Goal: Task Accomplishment & Management: Use online tool/utility

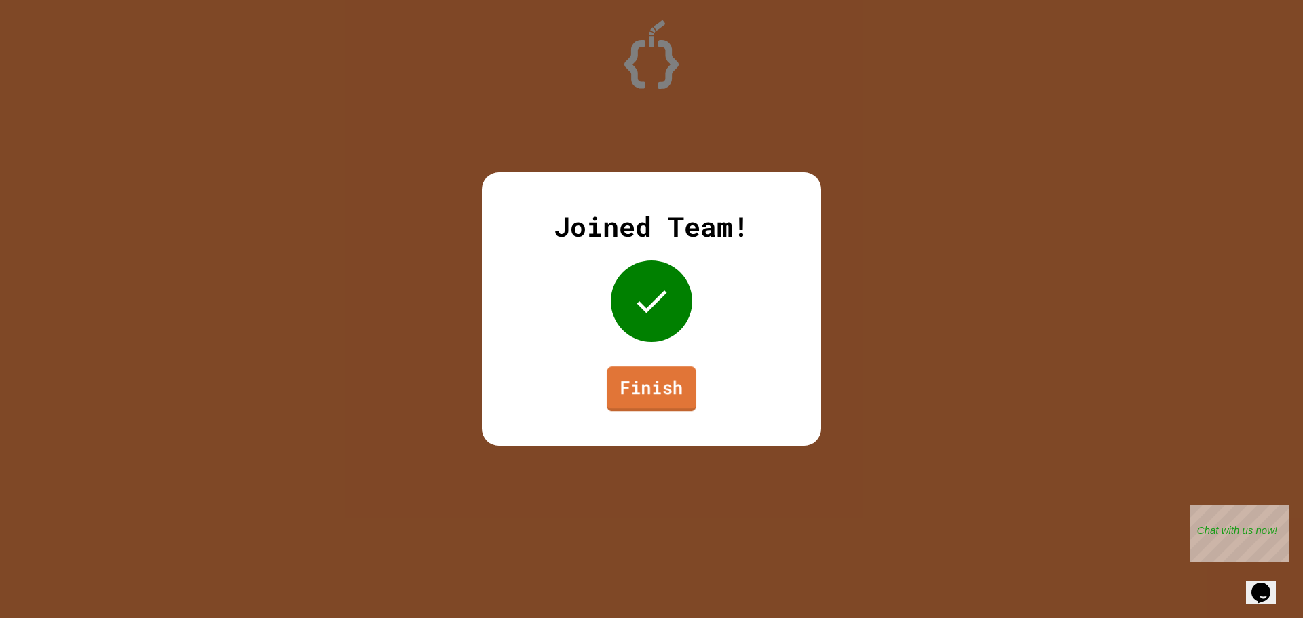
click at [683, 375] on link "Finish" at bounding box center [652, 388] width 90 height 45
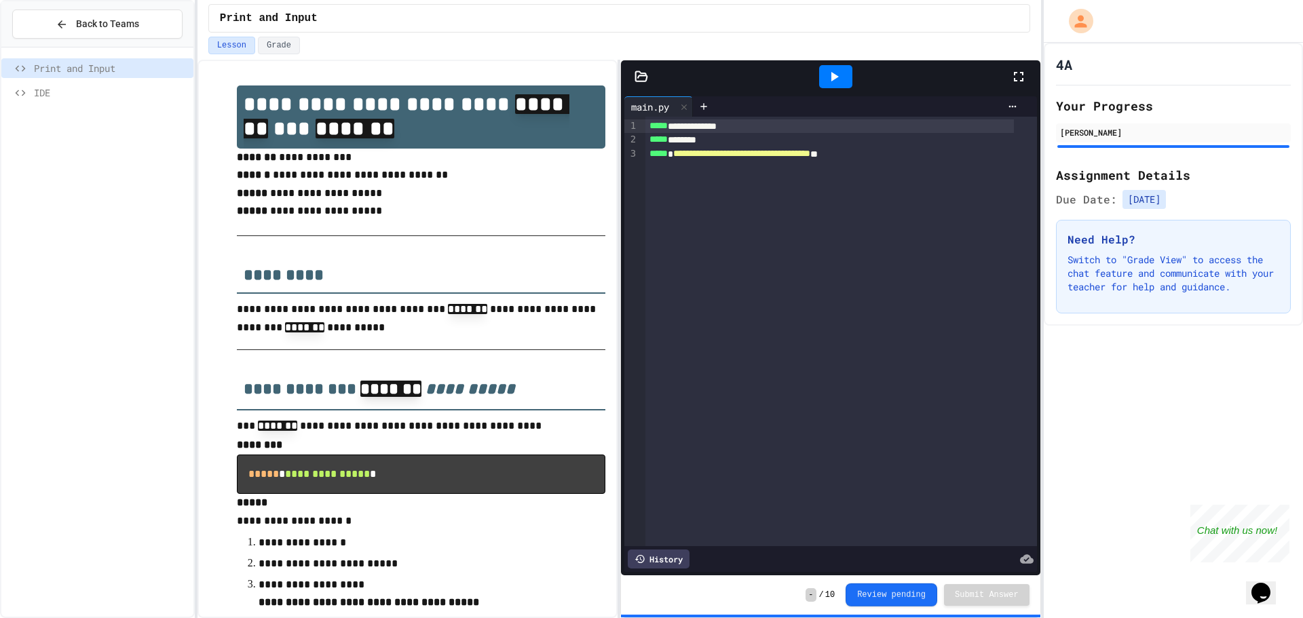
click at [910, 592] on button "Review pending" at bounding box center [891, 595] width 92 height 23
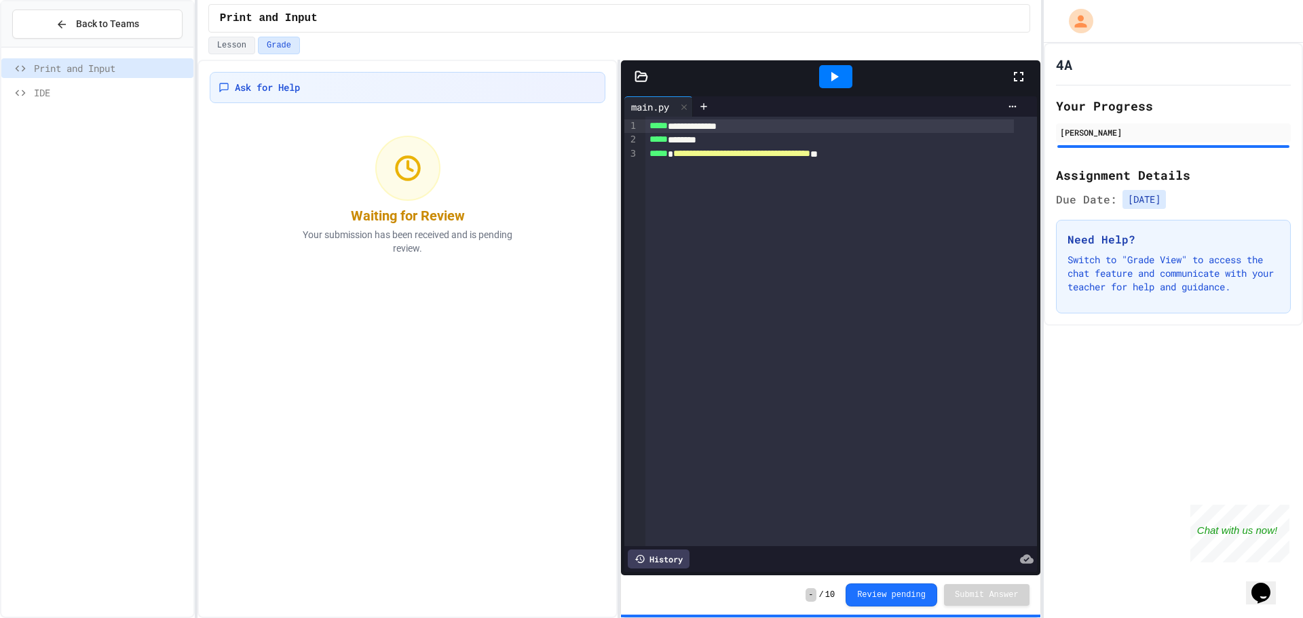
click at [837, 79] on icon at bounding box center [834, 77] width 16 height 16
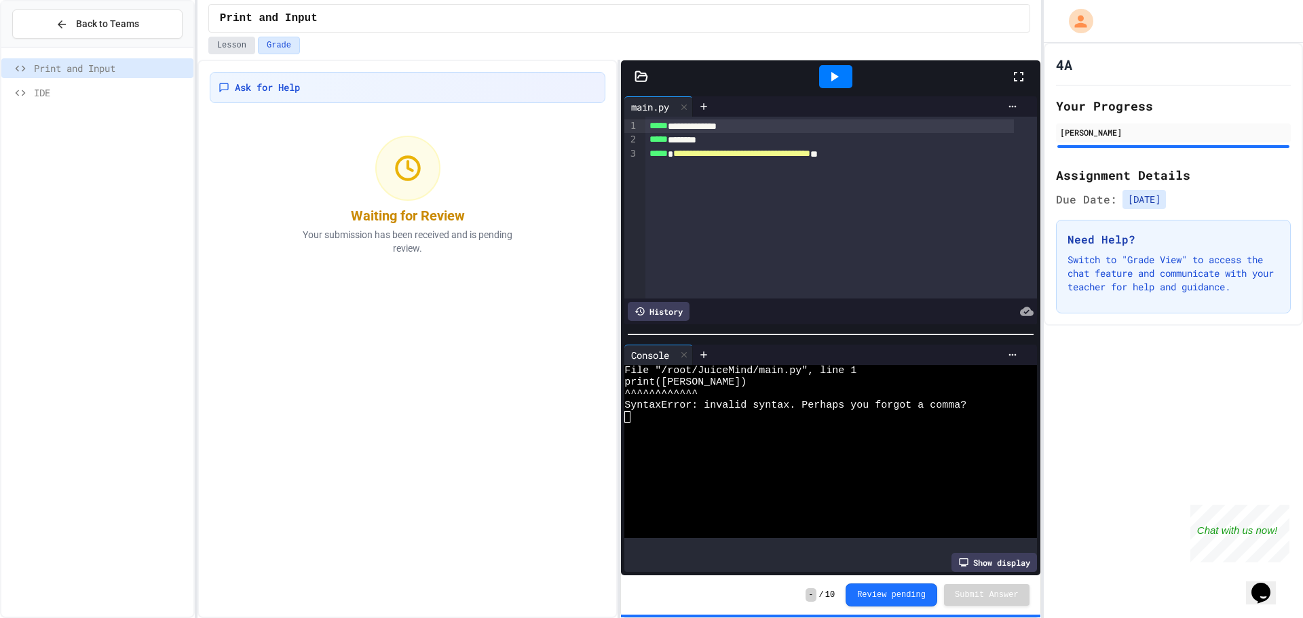
click at [231, 43] on button "Lesson" at bounding box center [231, 46] width 47 height 18
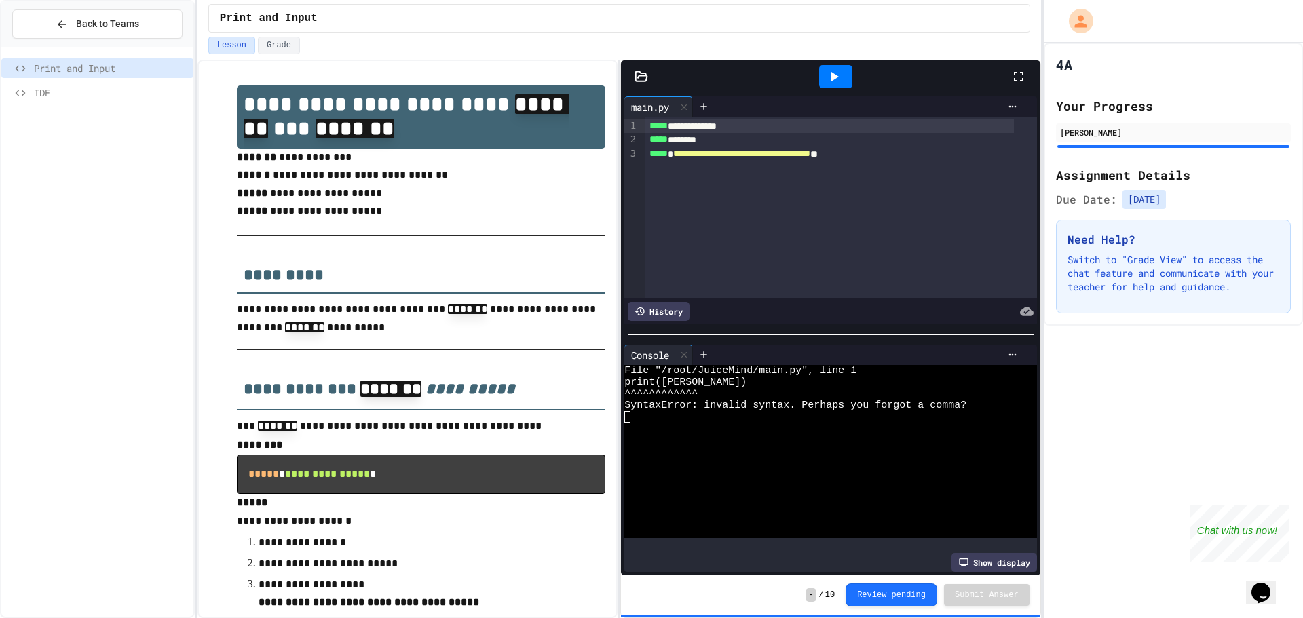
click at [962, 248] on div "**********" at bounding box center [841, 208] width 392 height 182
click at [689, 350] on icon at bounding box center [683, 354] width 9 height 9
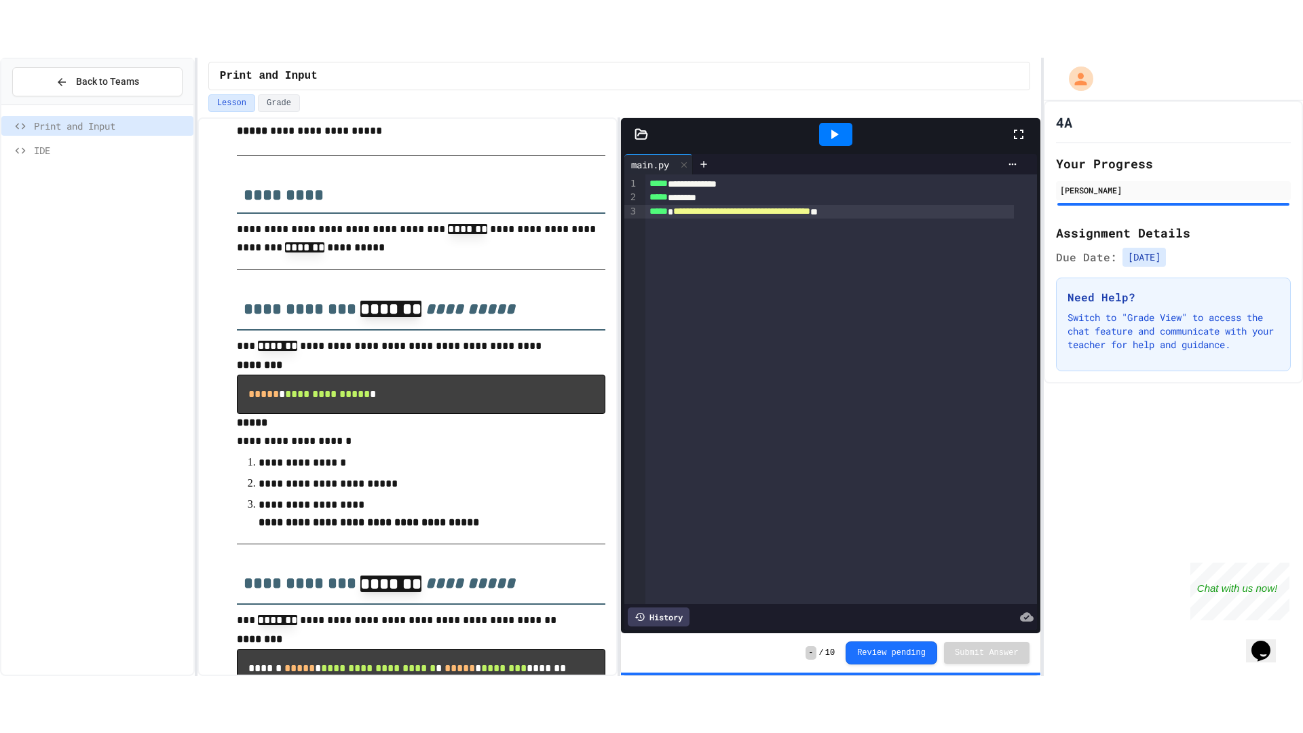
scroll to position [204, 0]
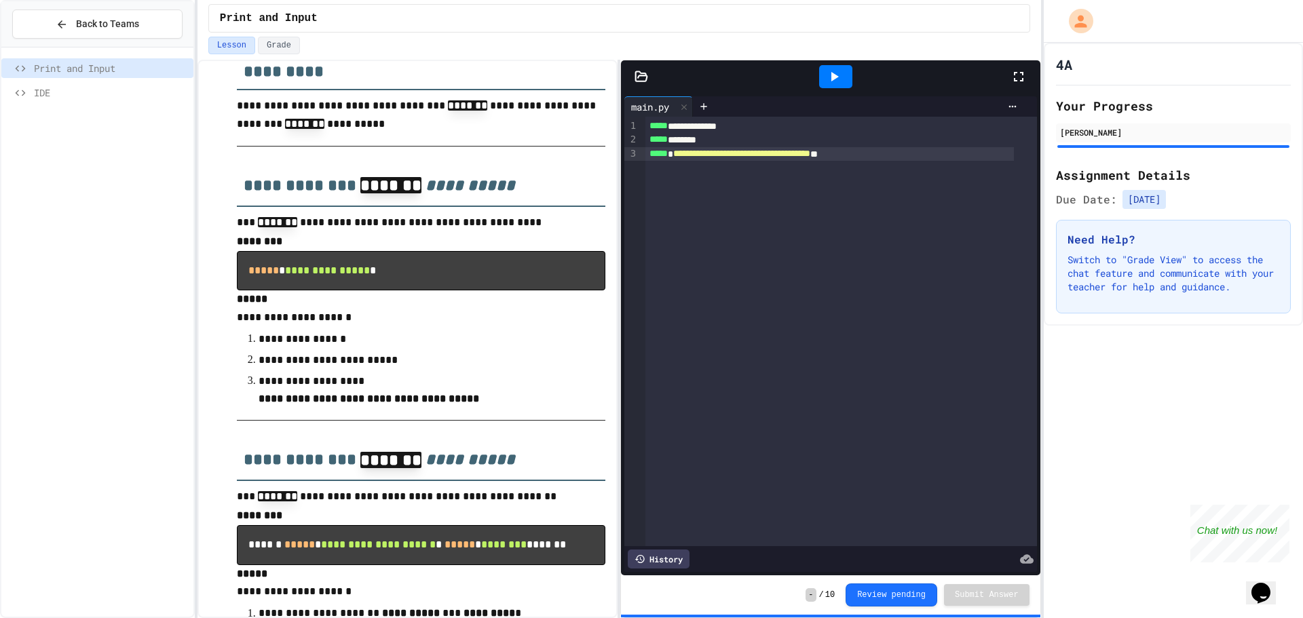
click at [810, 154] on span "**********" at bounding box center [741, 153] width 137 height 9
click at [835, 71] on icon at bounding box center [834, 77] width 16 height 16
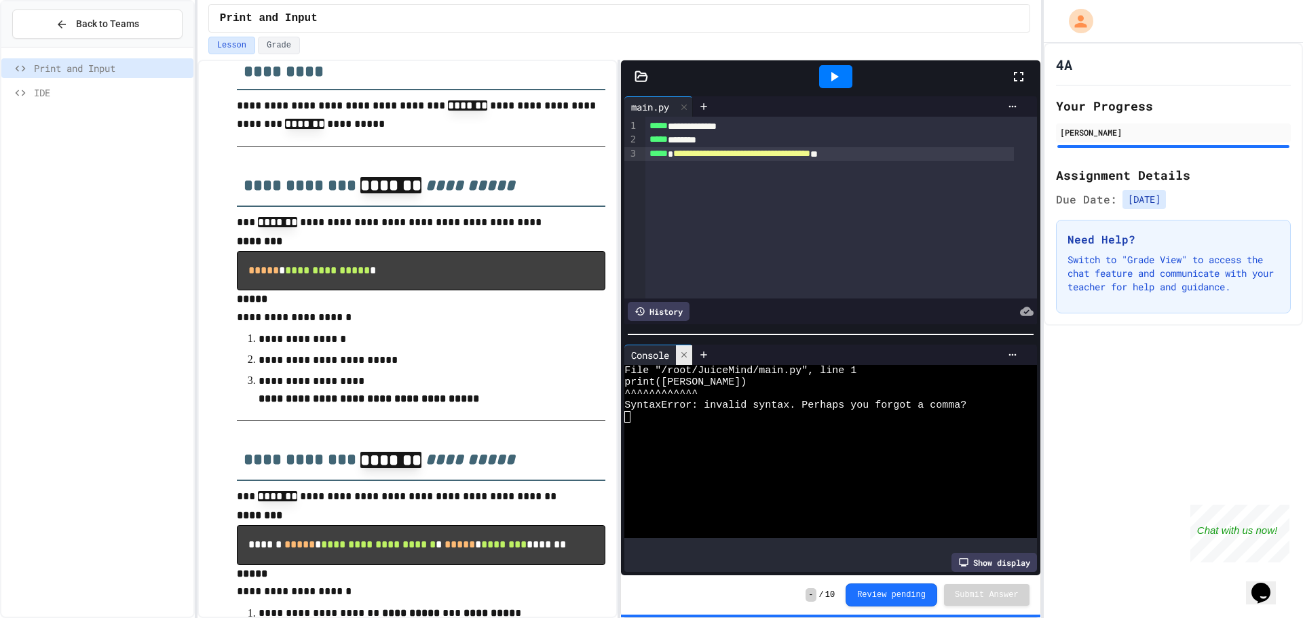
click at [687, 352] on icon at bounding box center [683, 354] width 5 height 5
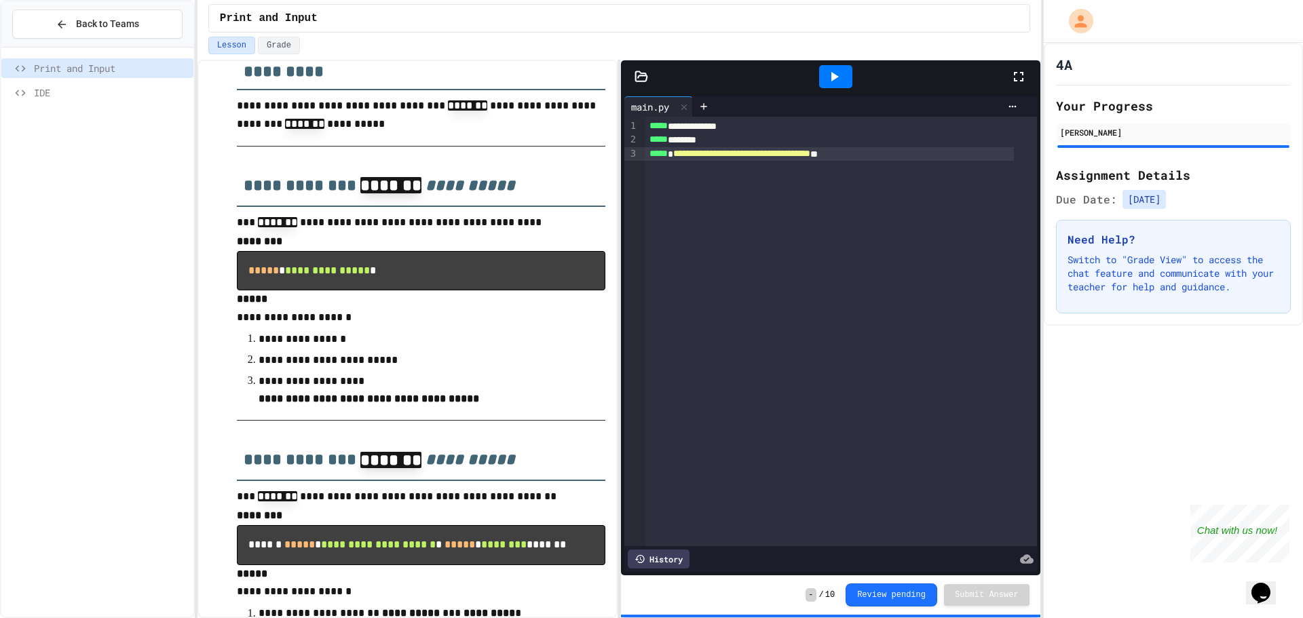
click at [810, 154] on span "**********" at bounding box center [741, 153] width 137 height 9
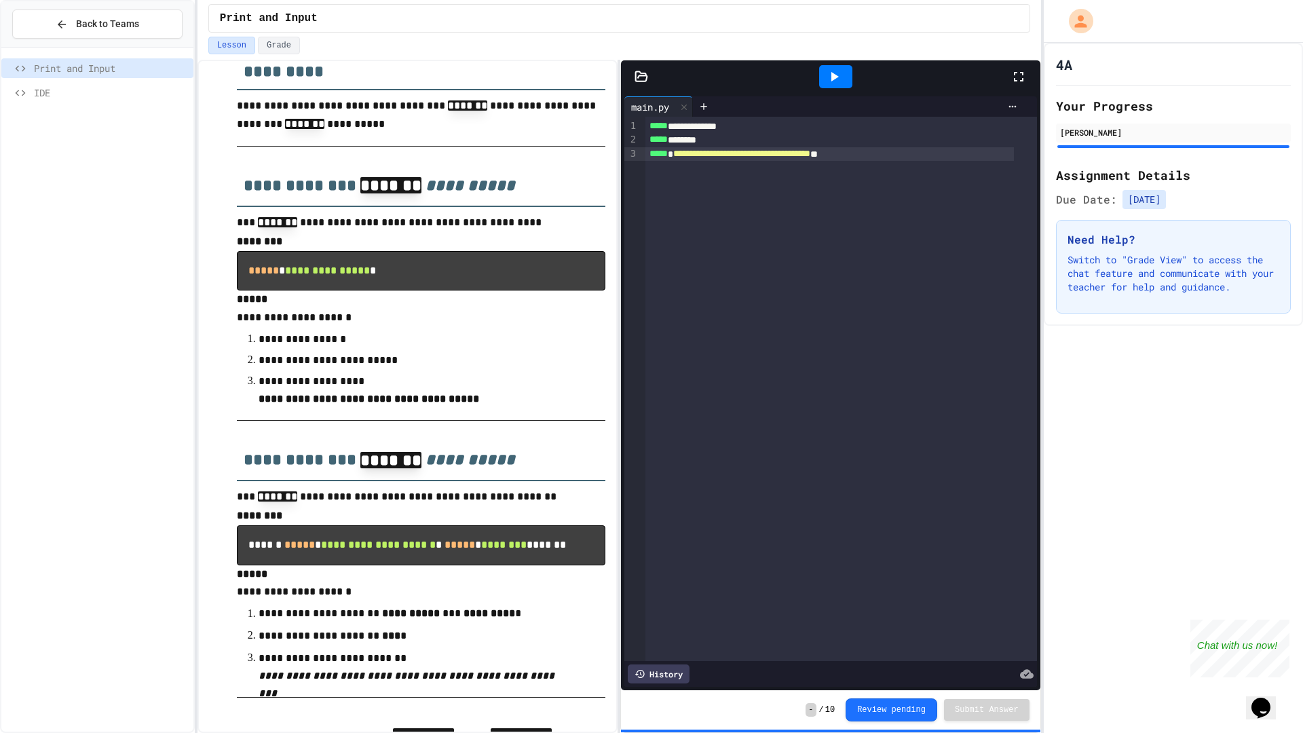
click at [853, 227] on div "**********" at bounding box center [841, 389] width 392 height 544
click at [88, 85] on div "Print and Input IDE" at bounding box center [97, 83] width 192 height 60
click at [84, 91] on span "IDE" at bounding box center [111, 92] width 154 height 14
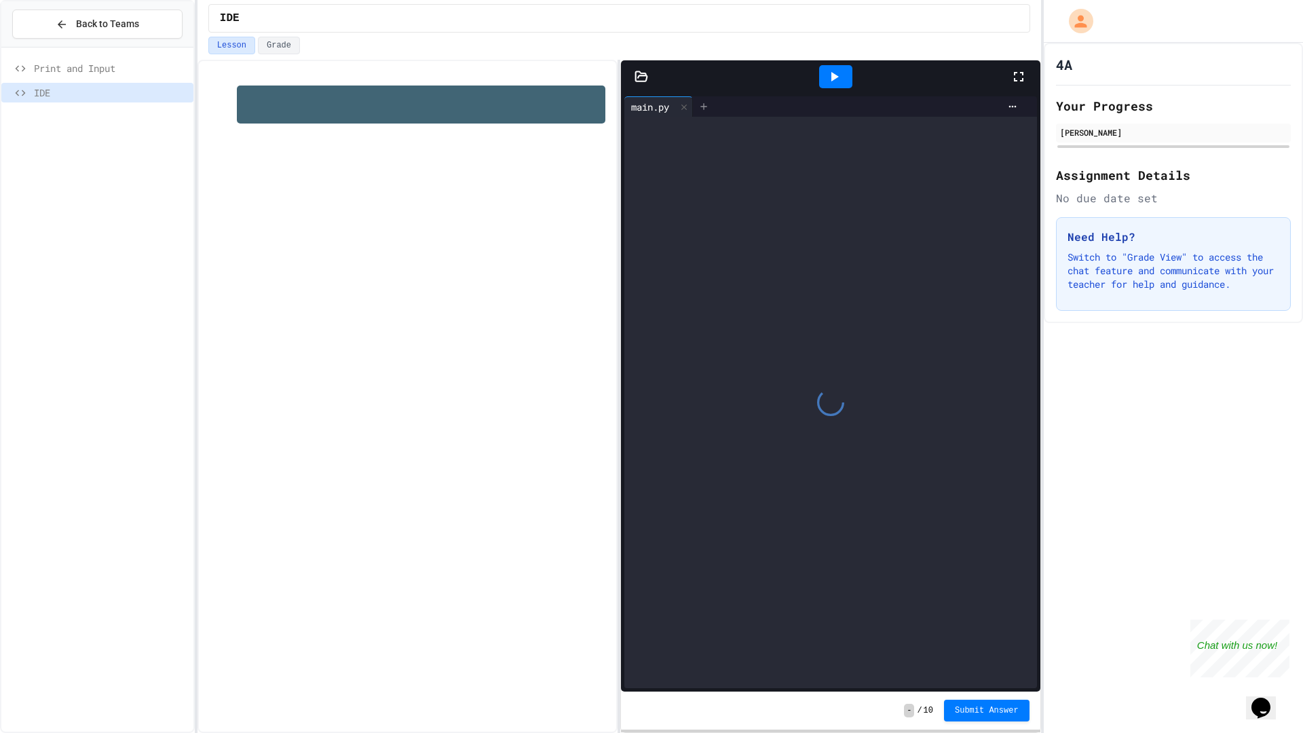
click at [700, 103] on div at bounding box center [704, 106] width 22 height 20
click at [164, 57] on div at bounding box center [97, 77] width 192 height 49
click at [146, 64] on span "Print and Input" at bounding box center [111, 68] width 154 height 14
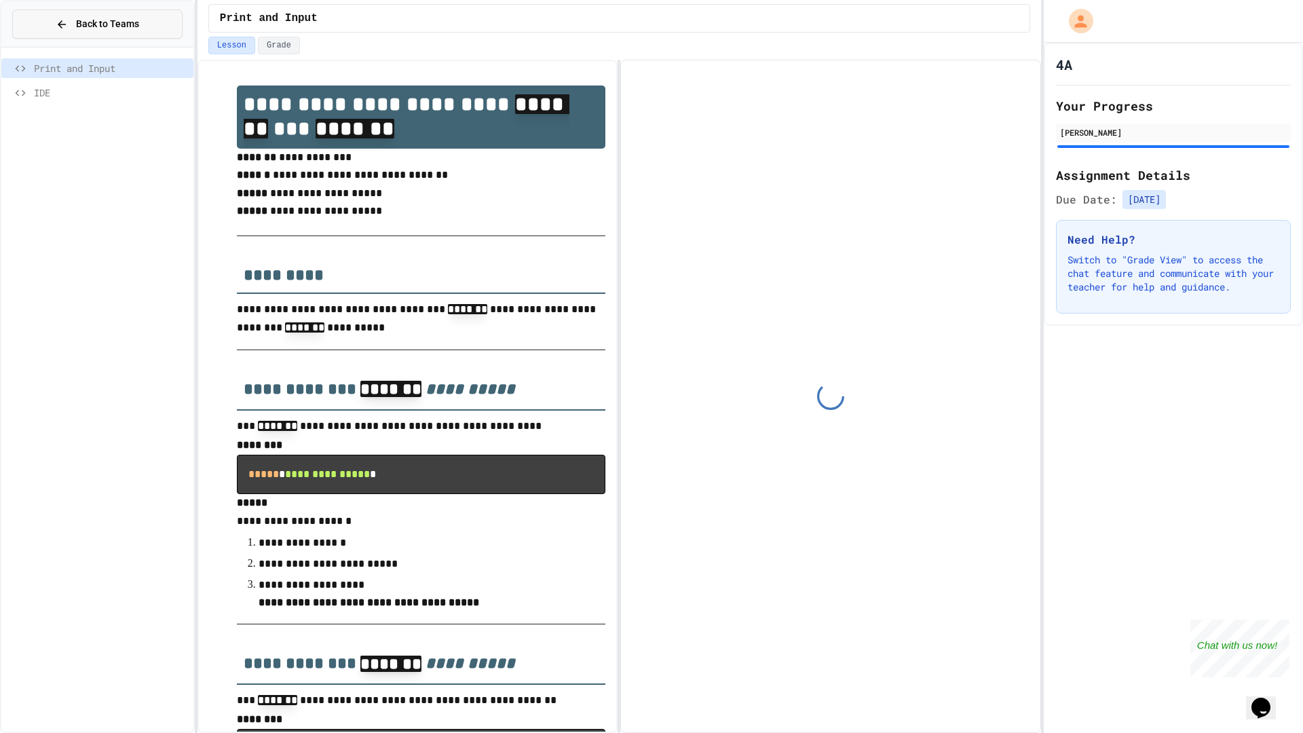
click at [122, 11] on button "Back to Teams" at bounding box center [97, 23] width 170 height 29
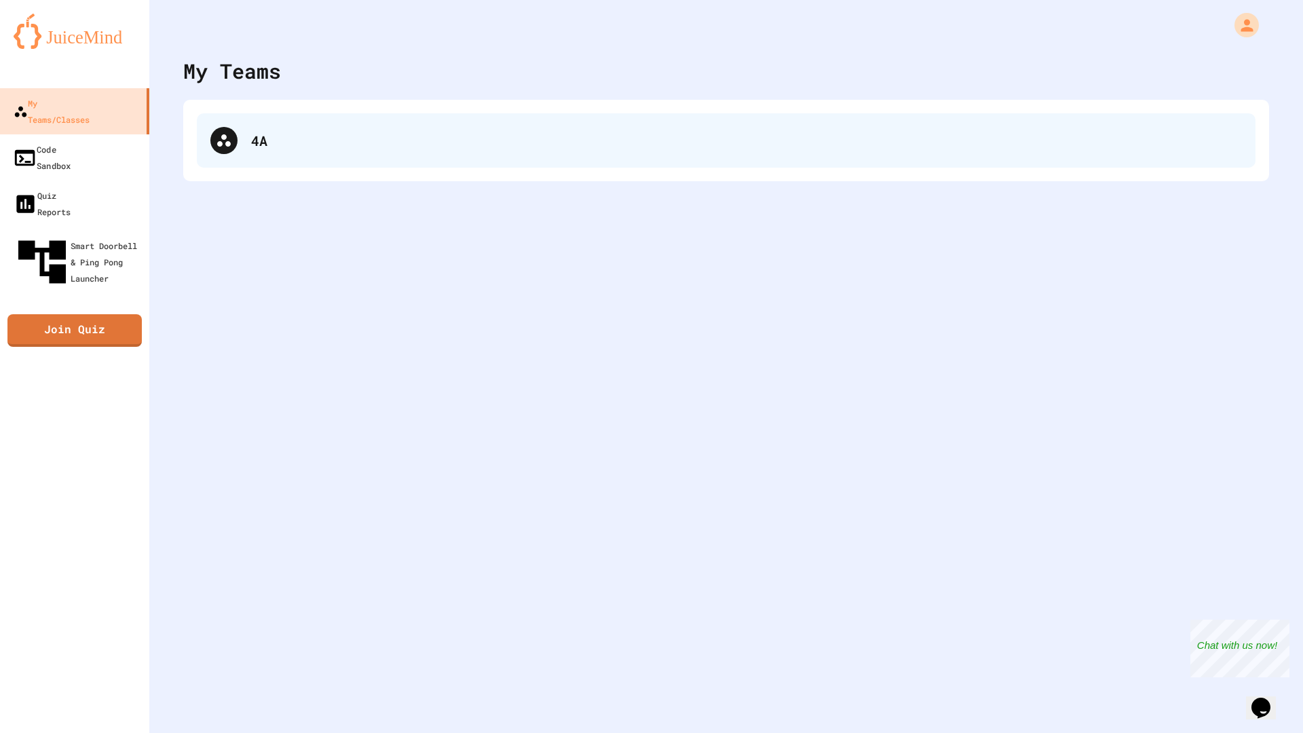
click at [270, 140] on div "4A" at bounding box center [746, 140] width 991 height 20
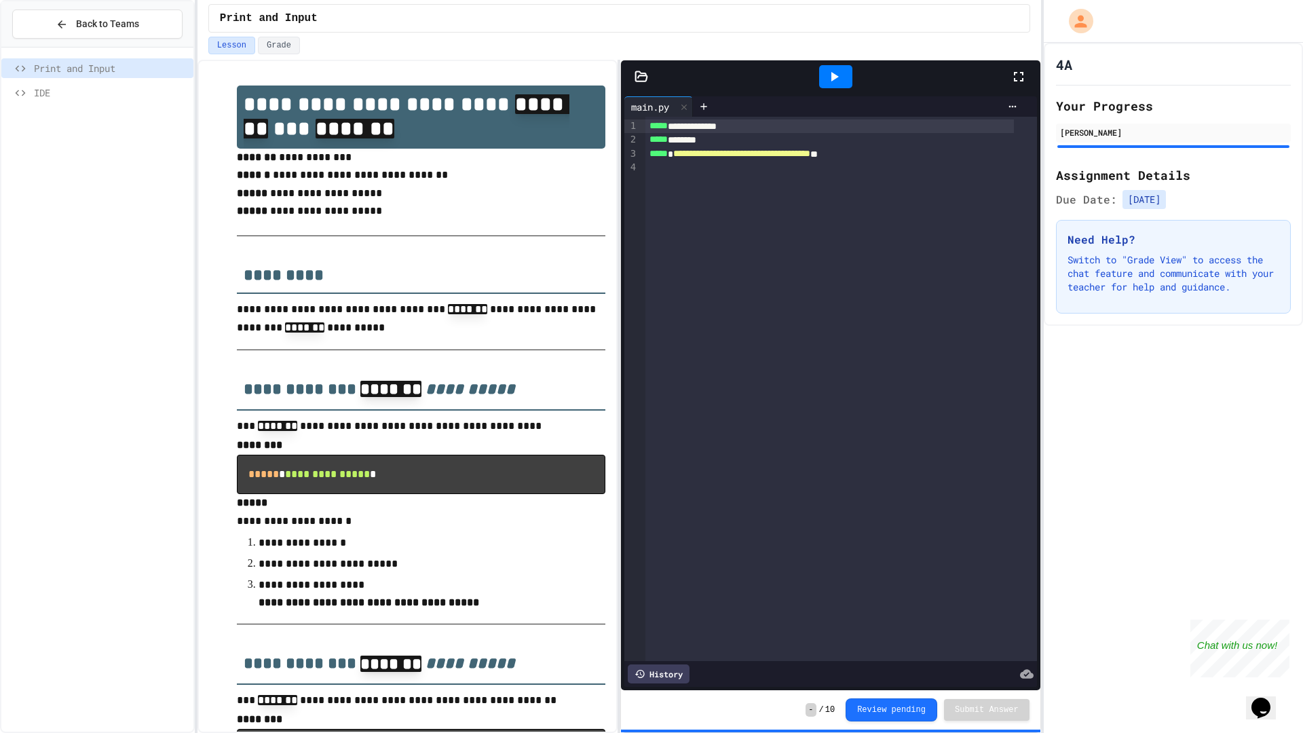
click at [61, 121] on div "Print and Input IDE" at bounding box center [97, 389] width 192 height 673
click at [62, 77] on div "Print and Input" at bounding box center [97, 68] width 192 height 20
click at [60, 89] on span "IDE" at bounding box center [111, 92] width 154 height 14
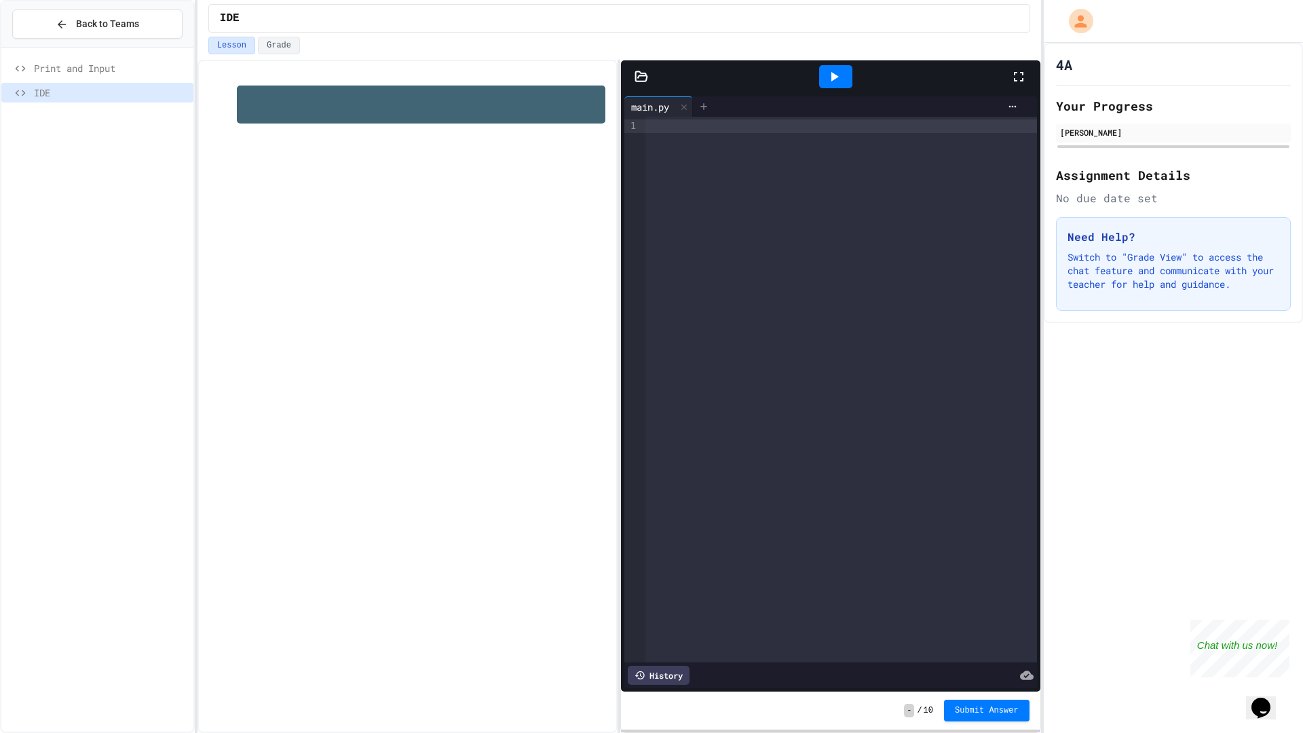
click at [704, 108] on icon at bounding box center [703, 106] width 11 height 11
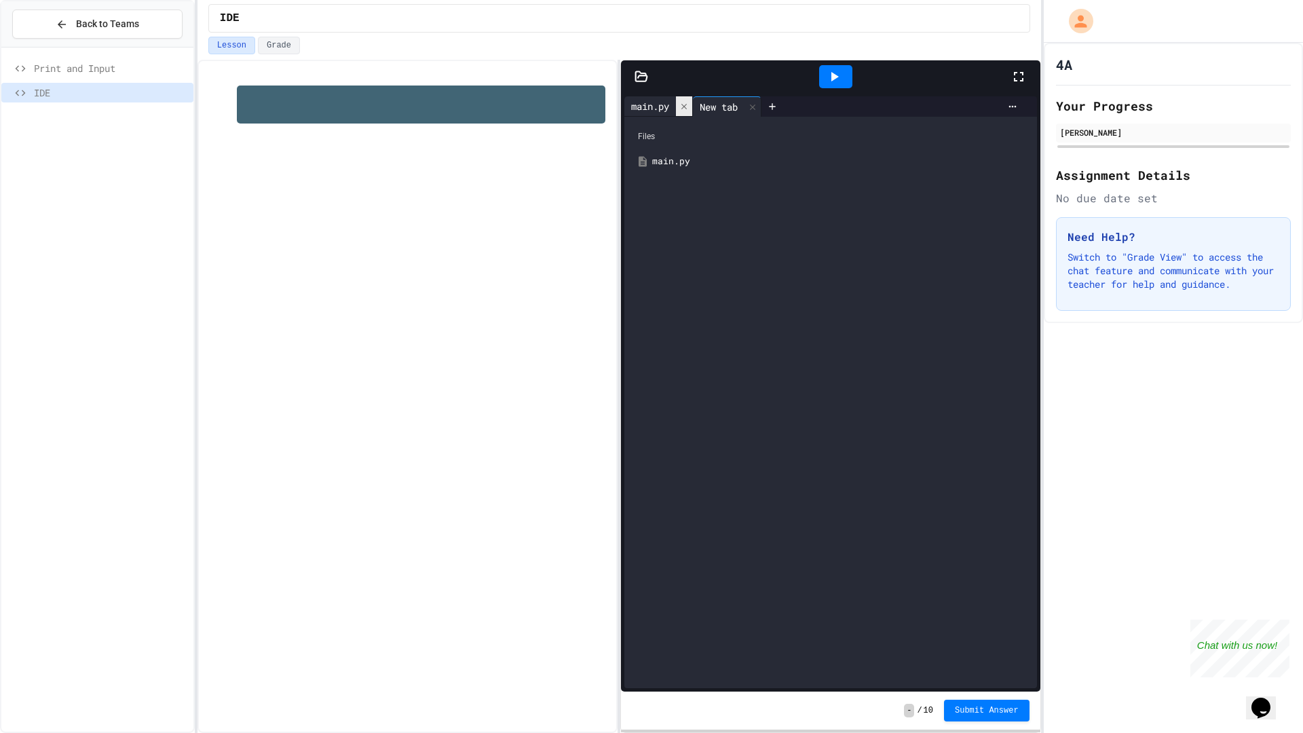
click at [684, 104] on icon at bounding box center [683, 105] width 5 height 5
click at [683, 153] on div "main.py" at bounding box center [830, 161] width 398 height 24
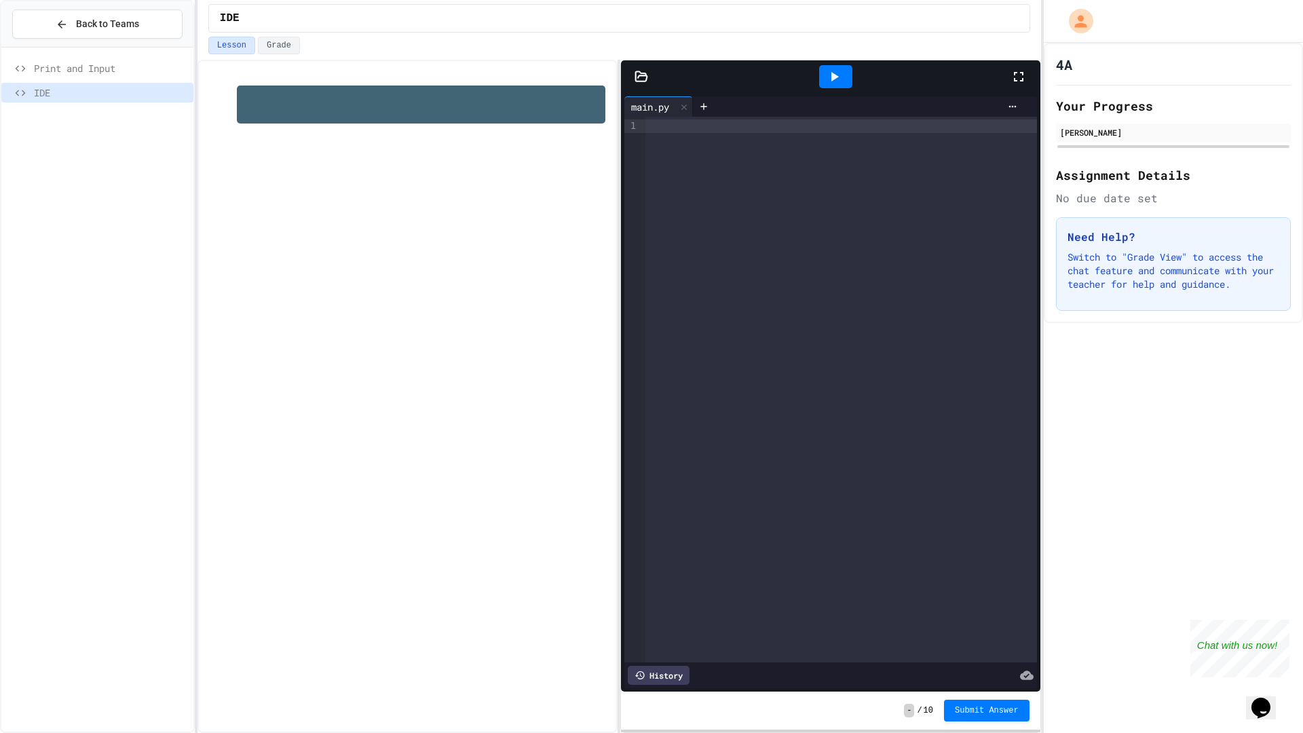
click at [683, 136] on div at bounding box center [841, 390] width 392 height 546
click at [531, 108] on h1 at bounding box center [421, 104] width 368 height 38
click at [280, 53] on button "Grade" at bounding box center [279, 46] width 42 height 18
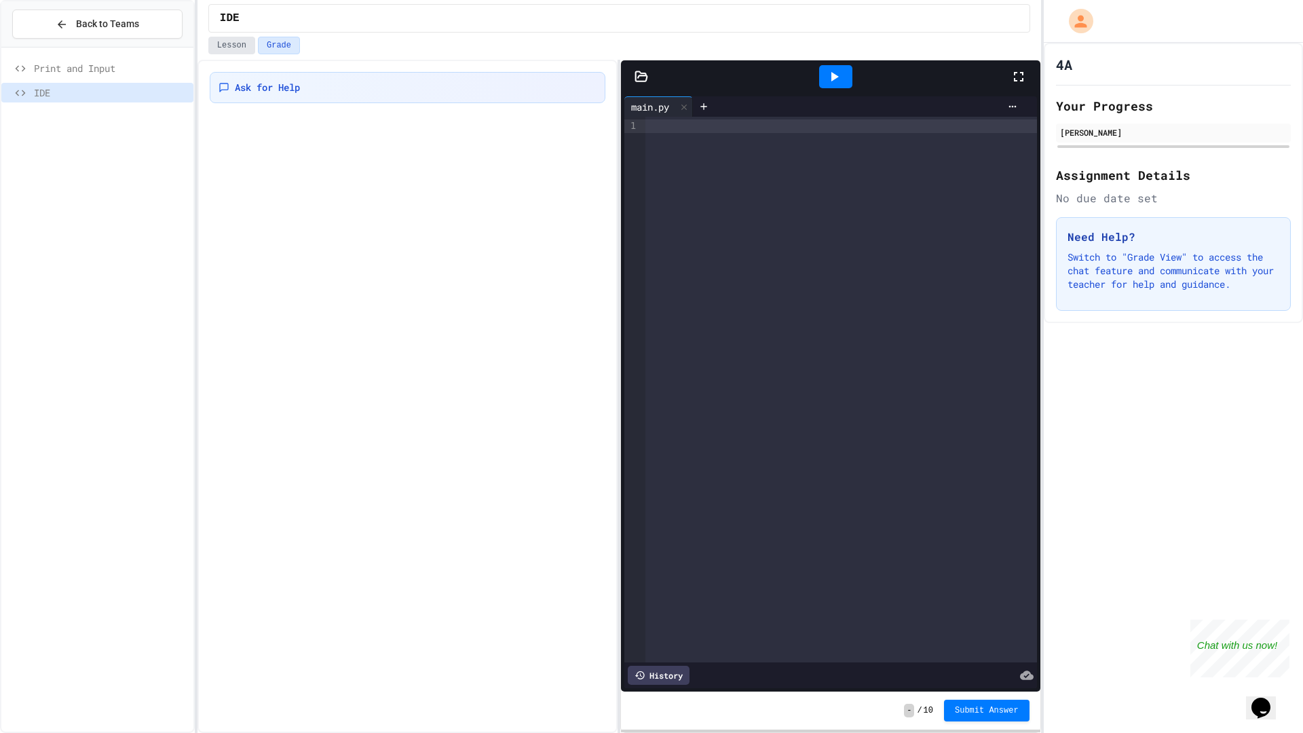
click at [245, 46] on button "Lesson" at bounding box center [231, 46] width 47 height 18
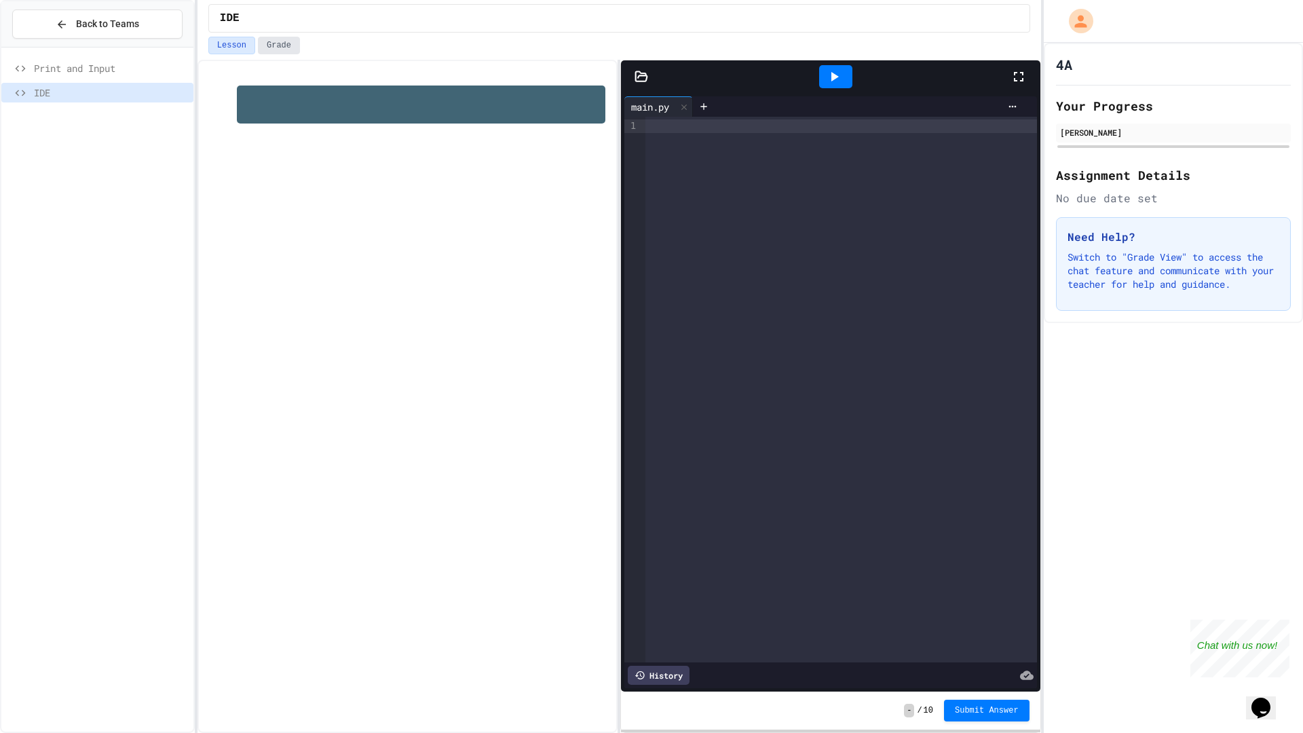
click at [285, 47] on button "Grade" at bounding box center [279, 46] width 42 height 18
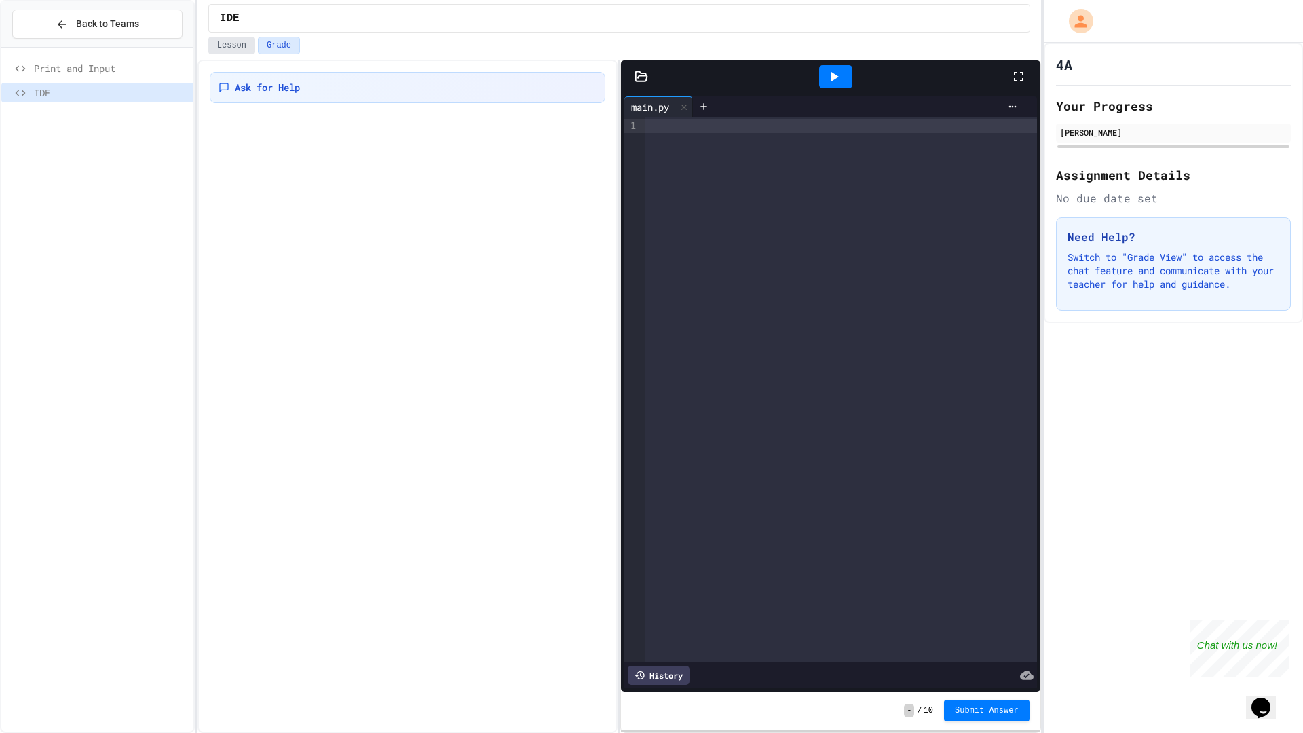
click at [208, 45] on button "Lesson" at bounding box center [231, 46] width 47 height 18
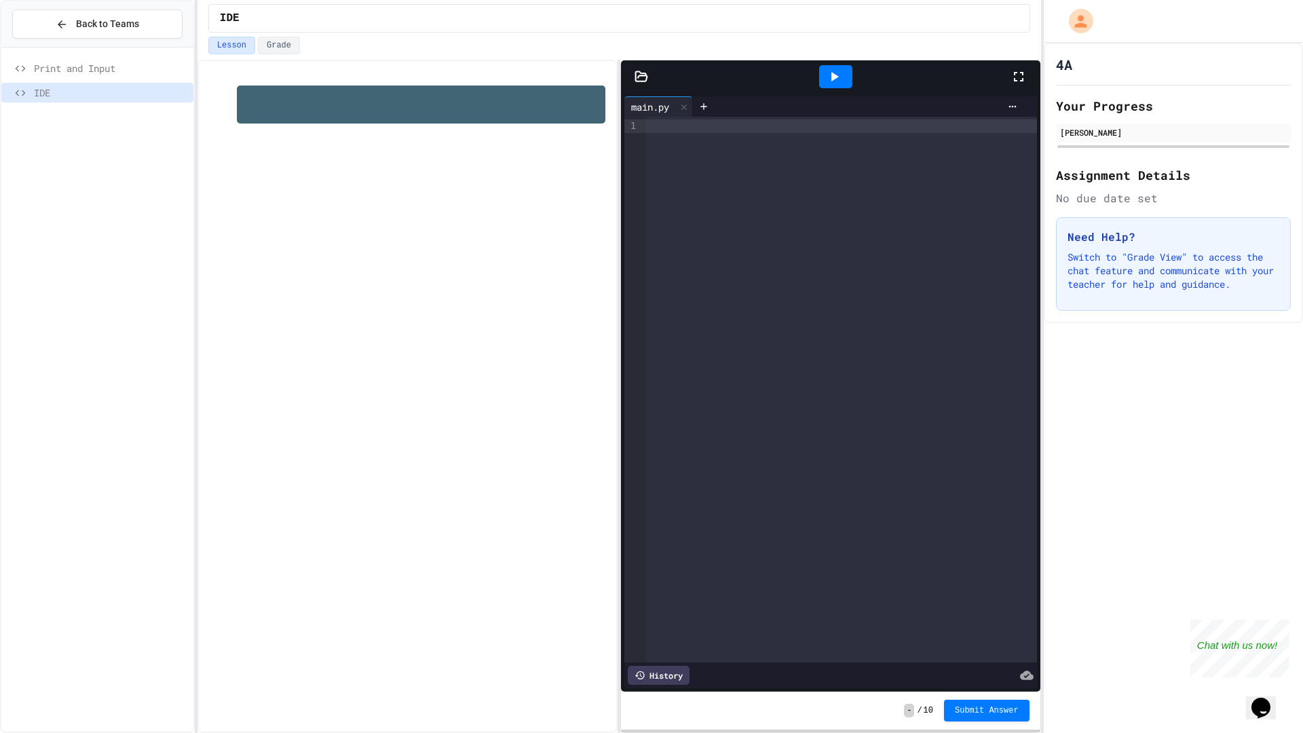
drag, startPoint x: 172, startPoint y: 56, endPoint x: 164, endPoint y: 68, distance: 14.1
click at [168, 60] on div "Print and Input IDE" at bounding box center [97, 389] width 192 height 673
click at [164, 69] on span "Print and Input" at bounding box center [111, 68] width 154 height 14
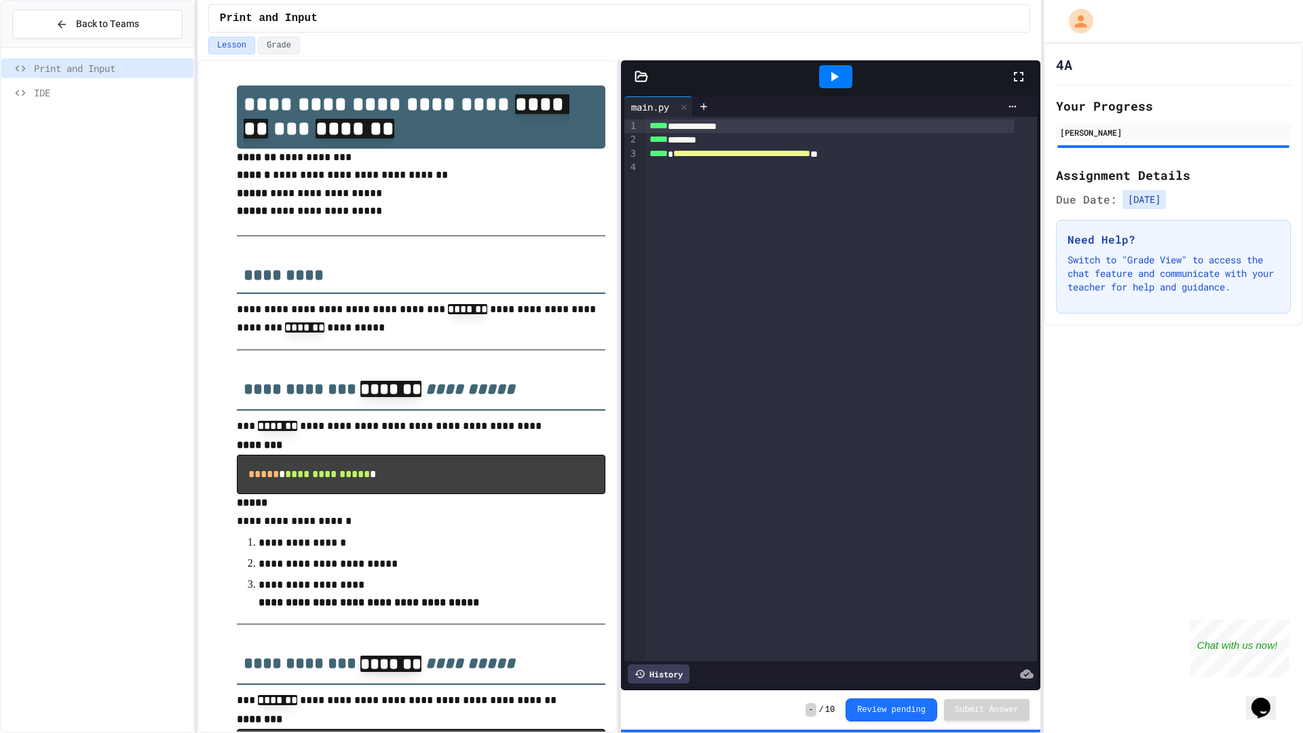
click at [70, 98] on span "IDE" at bounding box center [111, 92] width 154 height 14
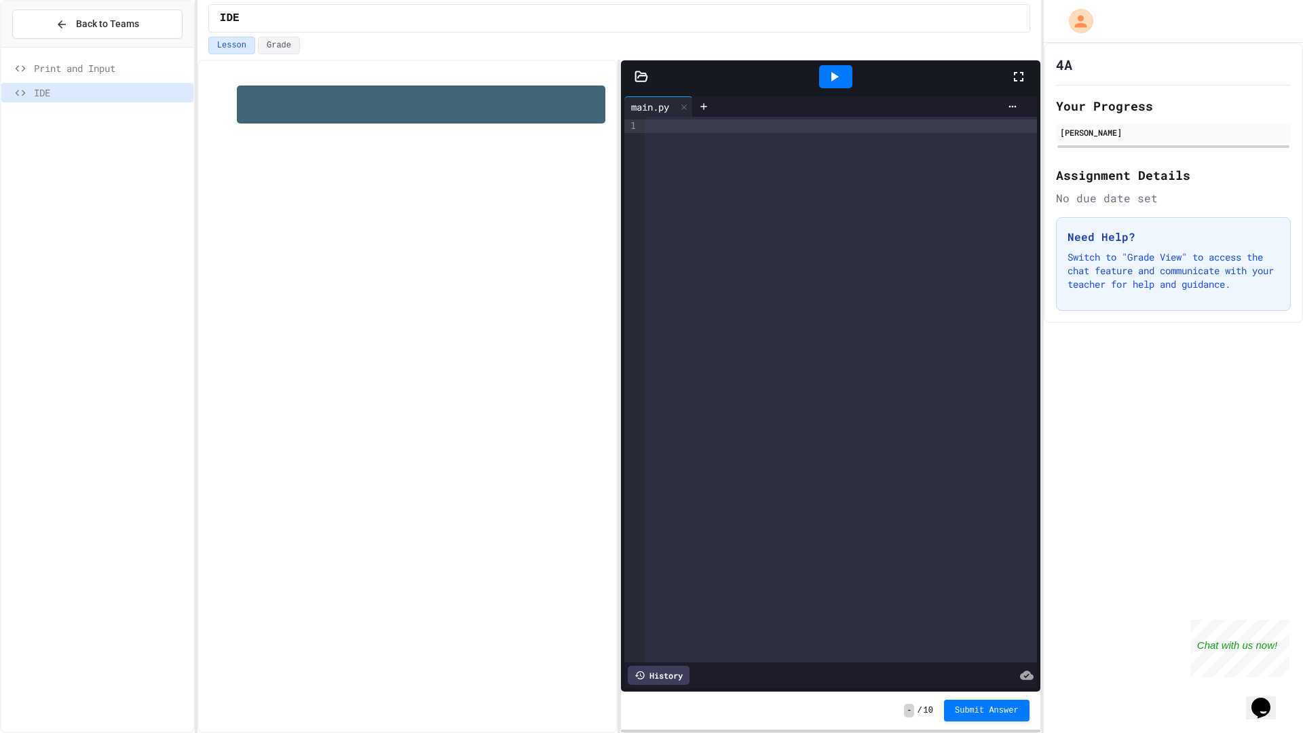
click at [157, 70] on span "Print and Input" at bounding box center [111, 68] width 154 height 14
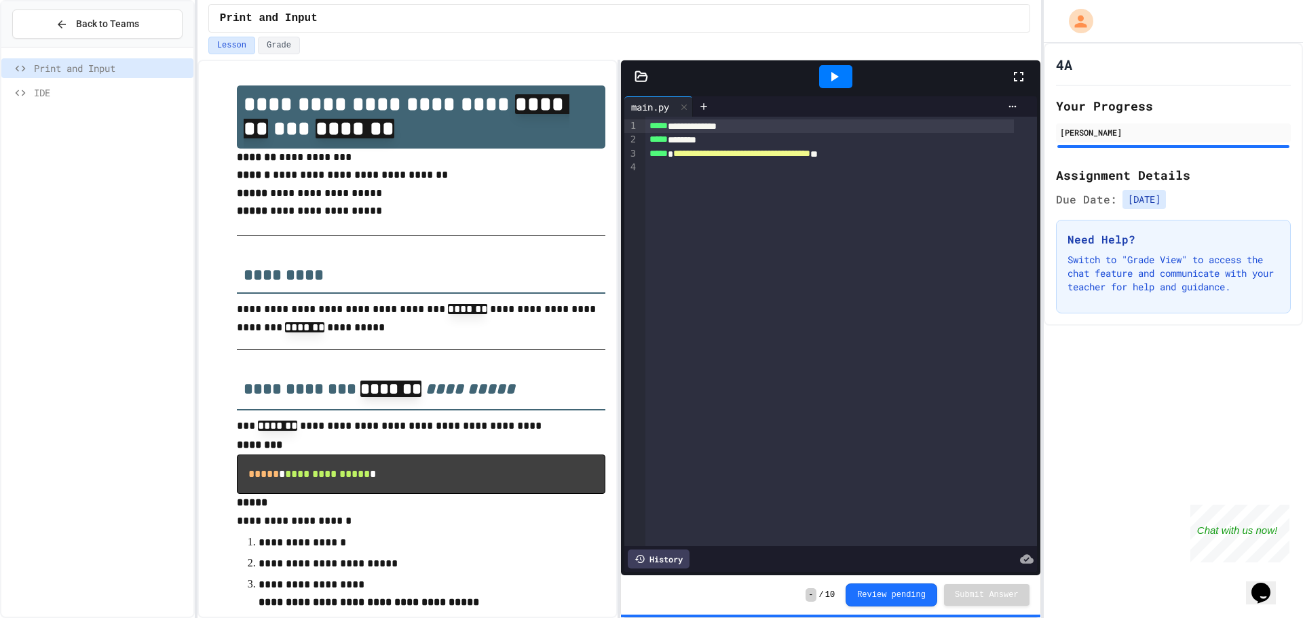
click at [898, 172] on div at bounding box center [841, 168] width 392 height 14
click at [85, 92] on span "IDE" at bounding box center [111, 92] width 154 height 14
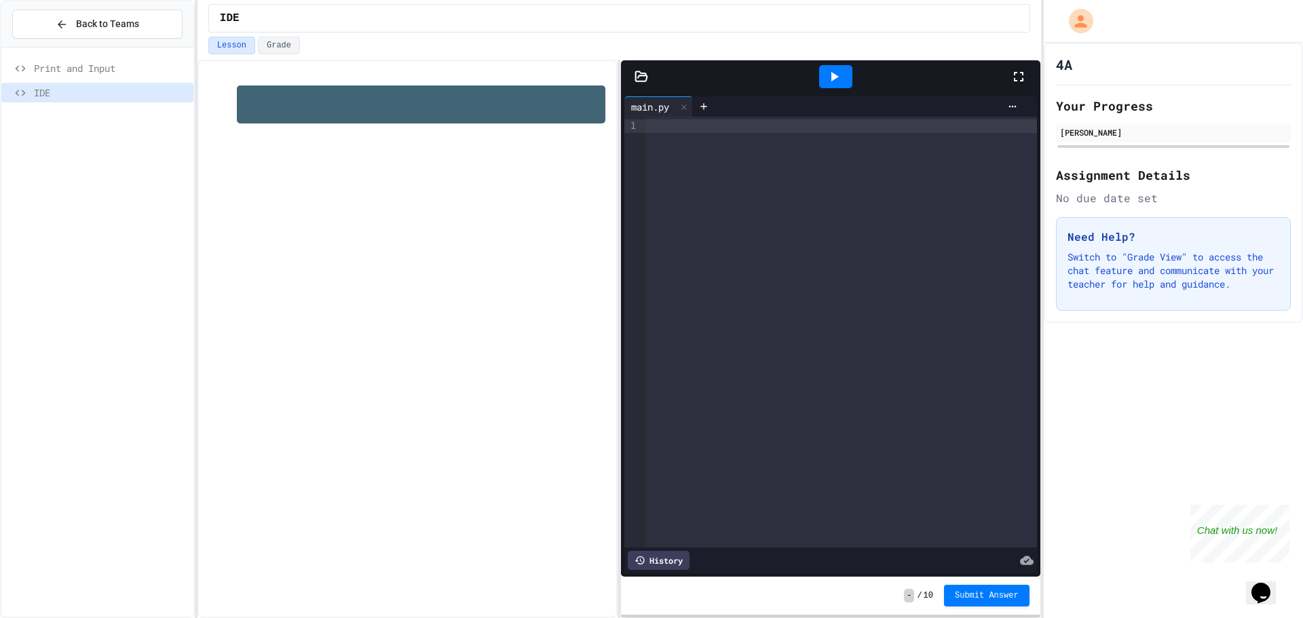
click at [100, 69] on span "Print and Input" at bounding box center [111, 68] width 154 height 14
